Goal: Task Accomplishment & Management: Use online tool/utility

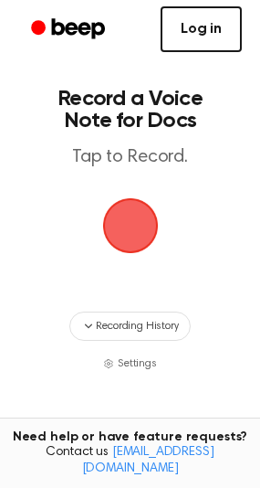
click at [187, 40] on link "Log in" at bounding box center [201, 29] width 81 height 46
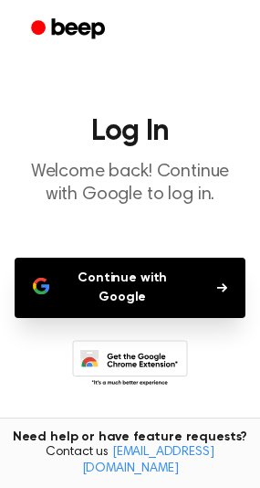
click at [151, 274] on button "Continue with Google" at bounding box center [130, 288] width 231 height 60
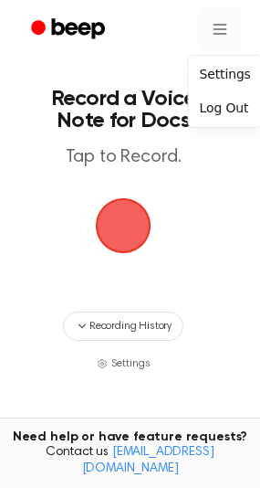
click at [224, 31] on html "Record a Voice Note for Docs Tap to Record. Recording History Settings Tired of…" at bounding box center [130, 330] width 260 height 661
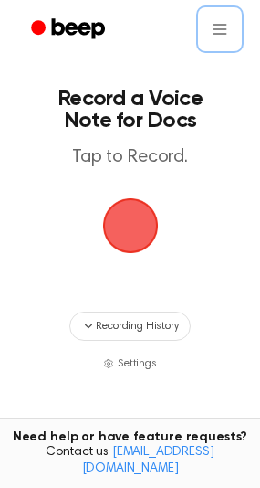
click at [100, 326] on html "Record a Voice Note for Docs Tap to Record. Recording History Settings Tired of…" at bounding box center [130, 330] width 260 height 661
click at [70, 295] on main "Record a Voice Note for Docs Tap to Record. Recording History Settings Tired of…" at bounding box center [130, 301] width 260 height 602
